Goal: Find contact information

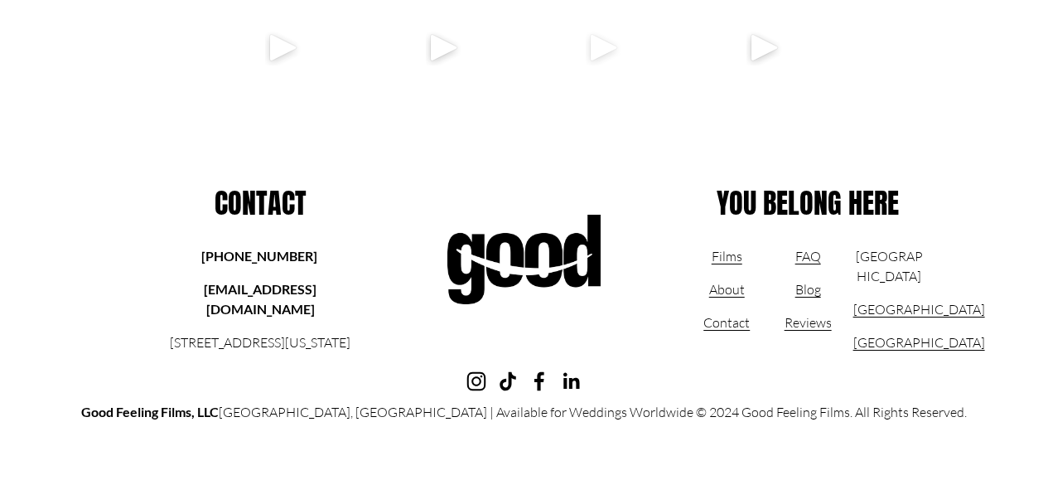
scroll to position [7952, 0]
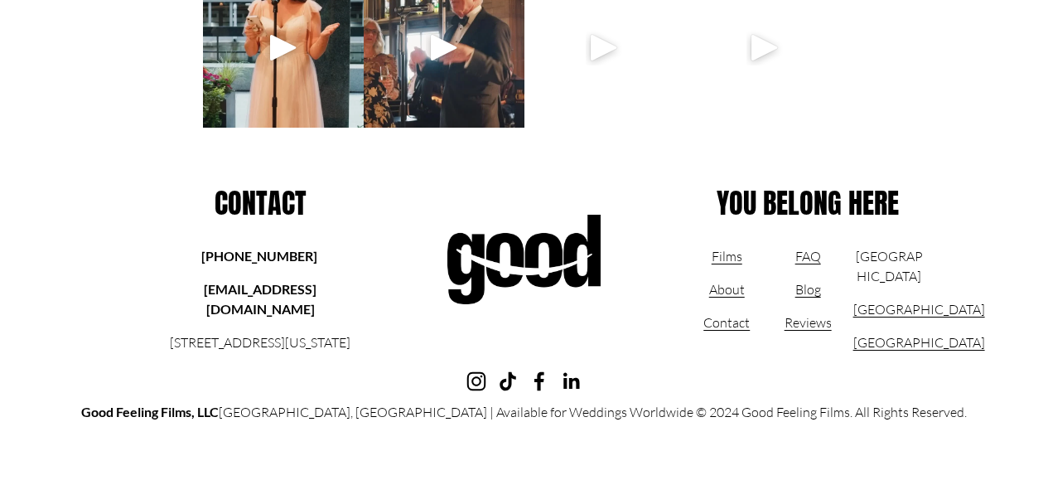
click at [281, 292] on strong "[EMAIL_ADDRESS][DOMAIN_NAME]" at bounding box center [260, 299] width 113 height 36
copy strong "[EMAIL_ADDRESS][DOMAIN_NAME]"
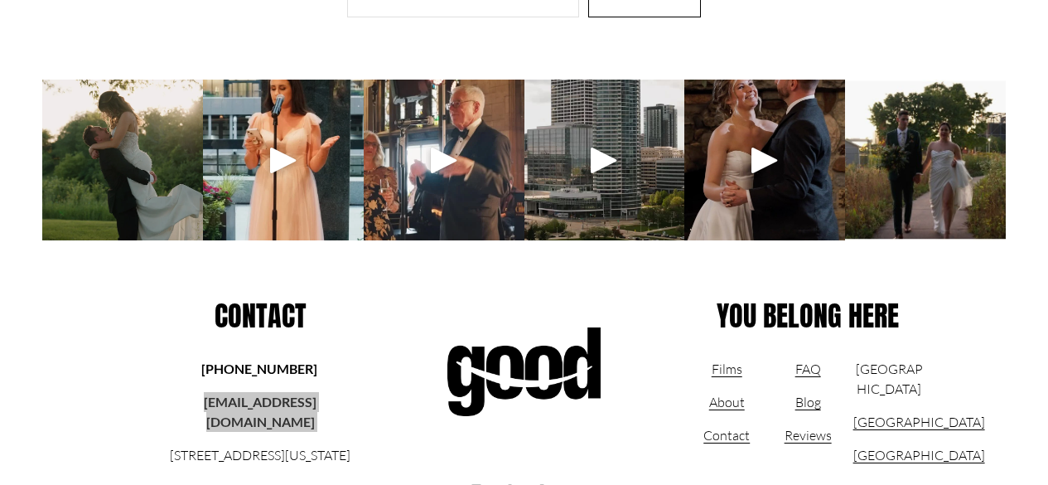
scroll to position [8568, 0]
